Goal: Use online tool/utility: Use online tool/utility

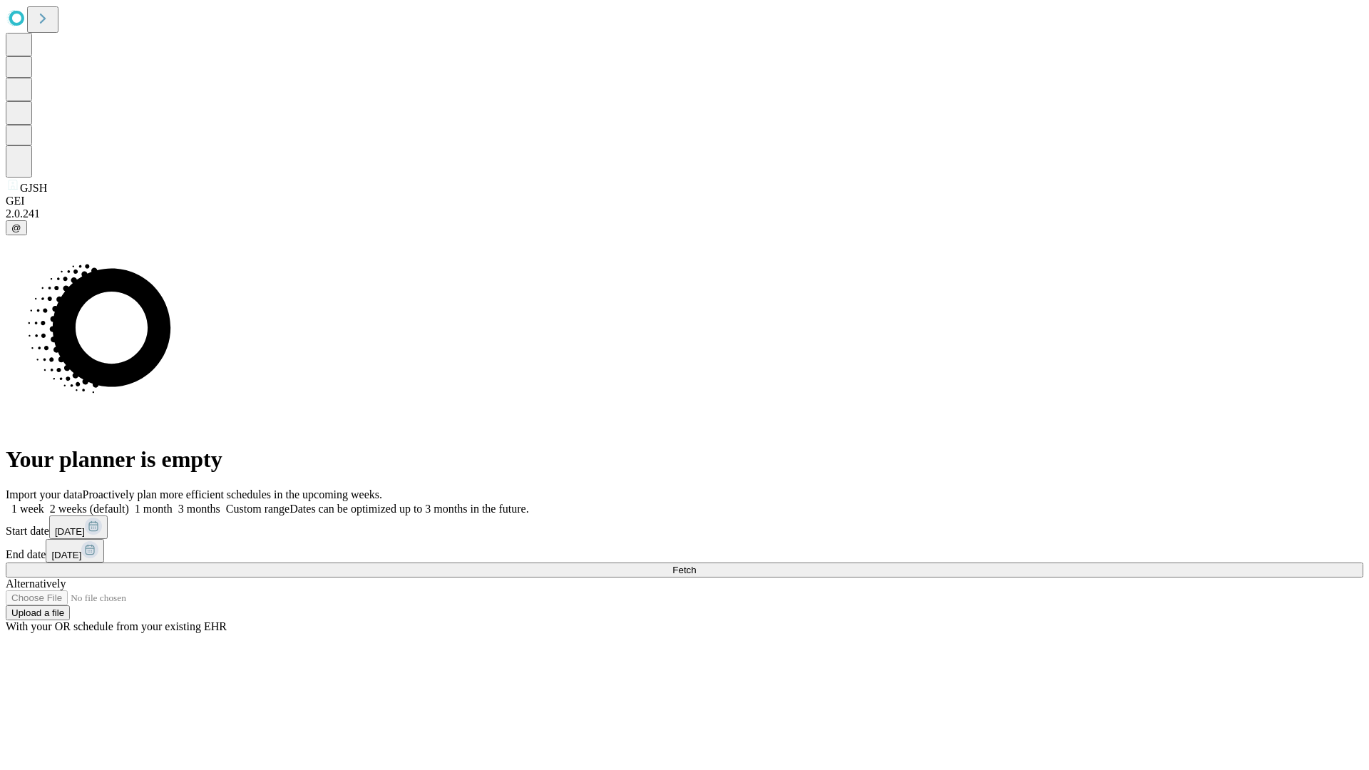
click at [696, 565] on span "Fetch" at bounding box center [685, 570] width 24 height 11
